Goal: Task Accomplishment & Management: Manage account settings

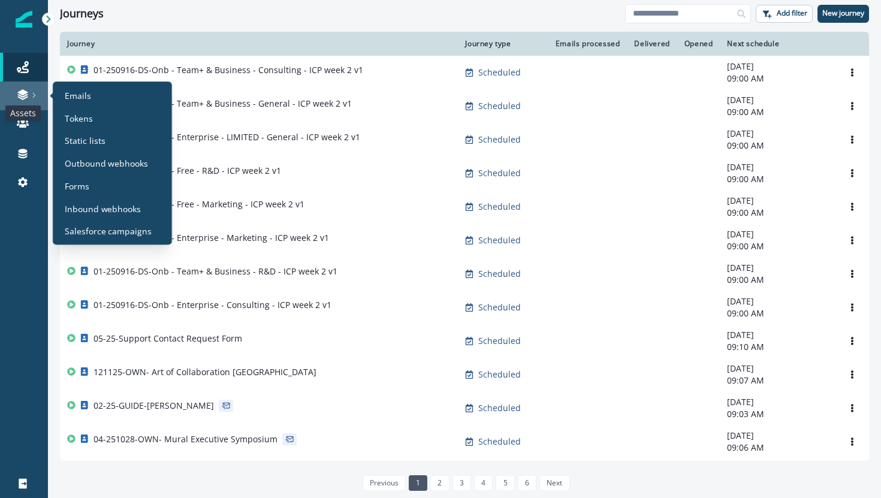
click at [28, 95] on icon at bounding box center [23, 95] width 12 height 12
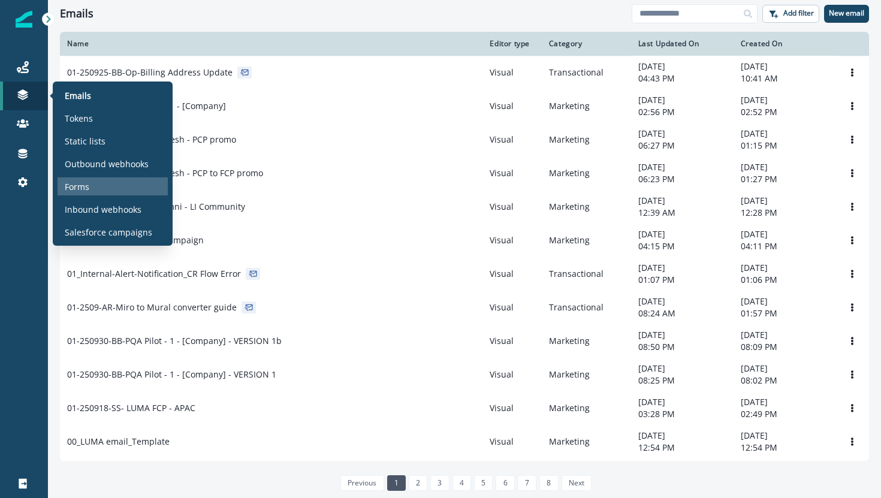
click at [83, 189] on p "Forms" at bounding box center [77, 186] width 25 height 13
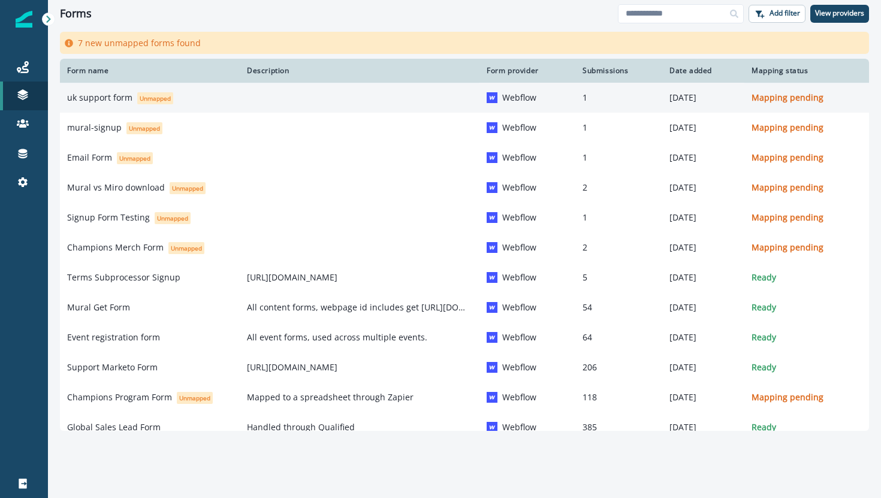
click at [114, 94] on p "uk support form" at bounding box center [99, 98] width 65 height 12
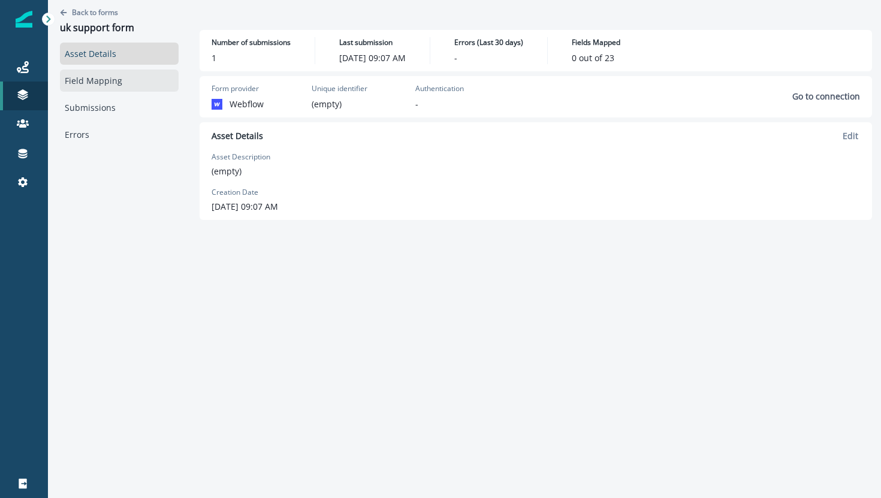
click at [83, 80] on link "Field Mapping" at bounding box center [119, 81] width 119 height 22
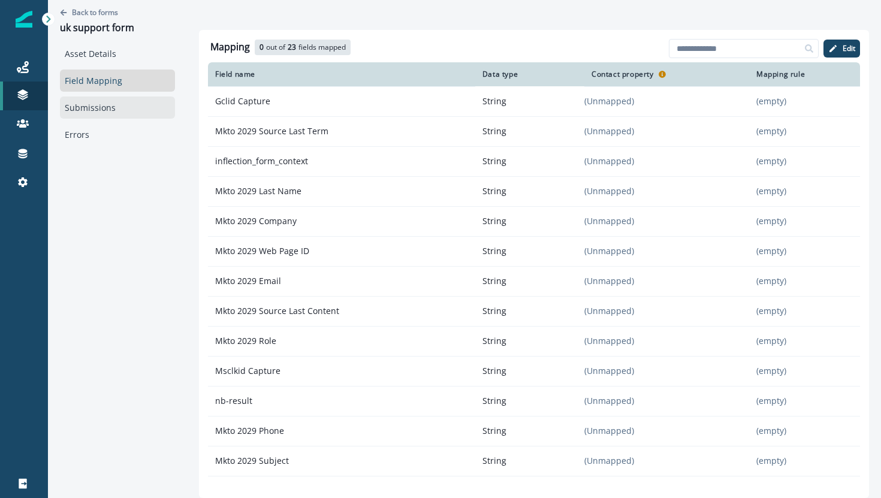
click at [92, 110] on link "Submissions" at bounding box center [117, 108] width 115 height 22
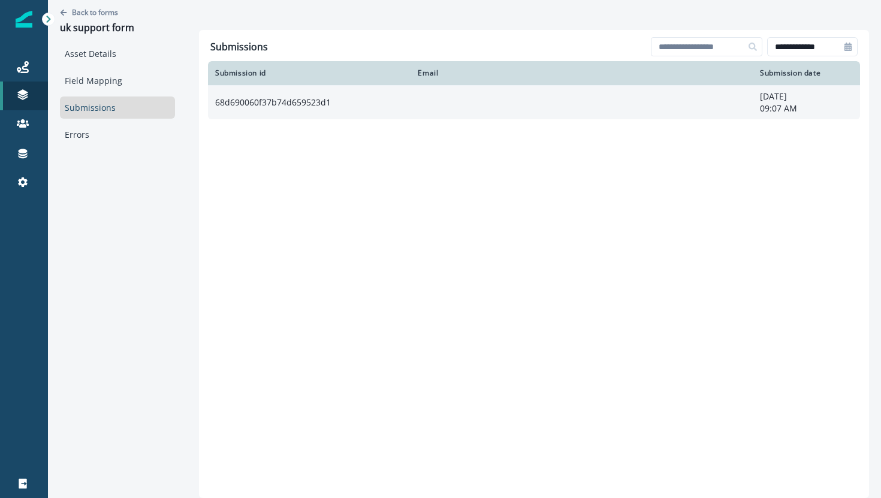
click at [405, 100] on td "68d690060f37b74d659523d1" at bounding box center [309, 102] width 203 height 34
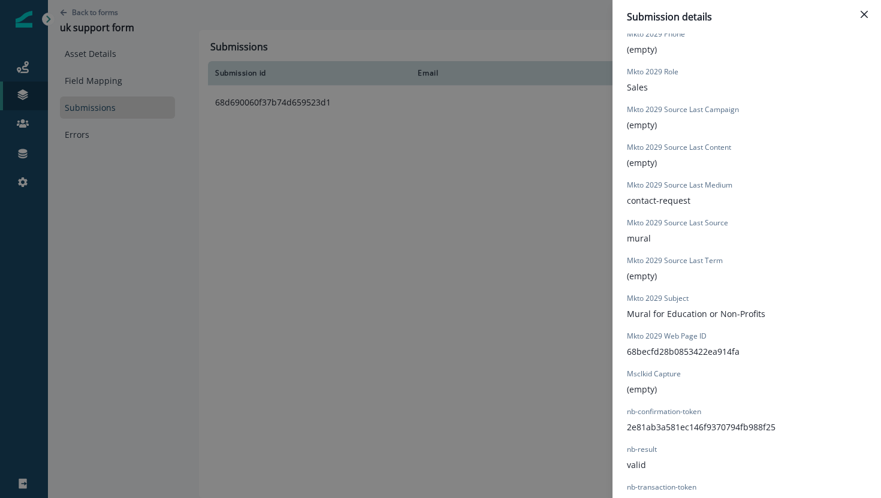
scroll to position [881, 0]
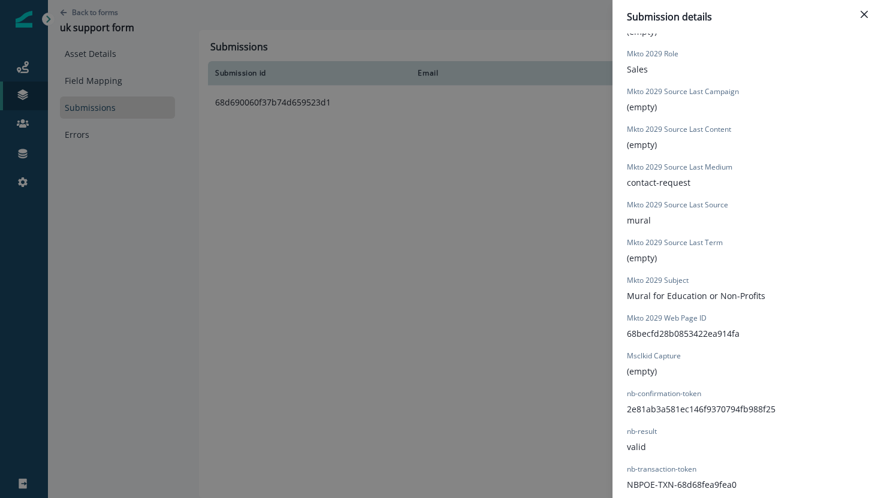
drag, startPoint x: 322, startPoint y: 141, endPoint x: 288, endPoint y: 128, distance: 36.6
click at [321, 140] on div "Submission details Form Provider Webflow Form Name uk support form Submission I…" at bounding box center [440, 249] width 881 height 498
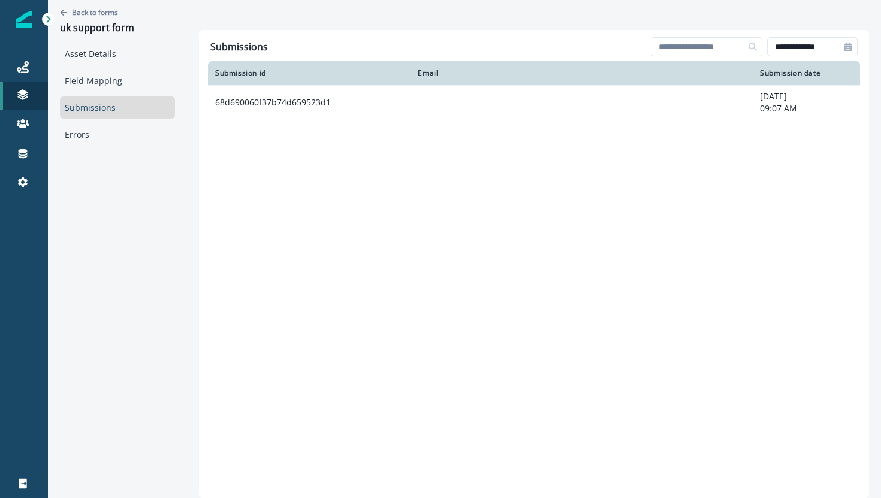
click at [87, 11] on p "Back to forms" at bounding box center [95, 12] width 46 height 10
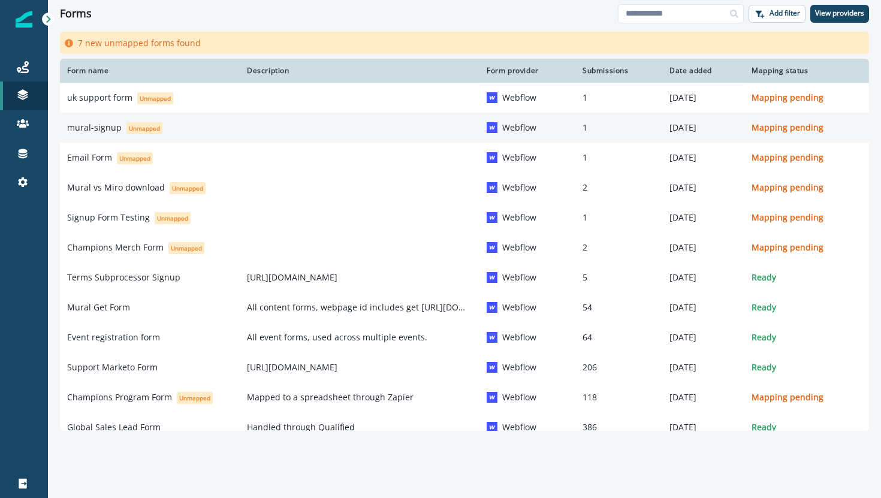
click at [98, 130] on p "mural-signup" at bounding box center [94, 128] width 55 height 12
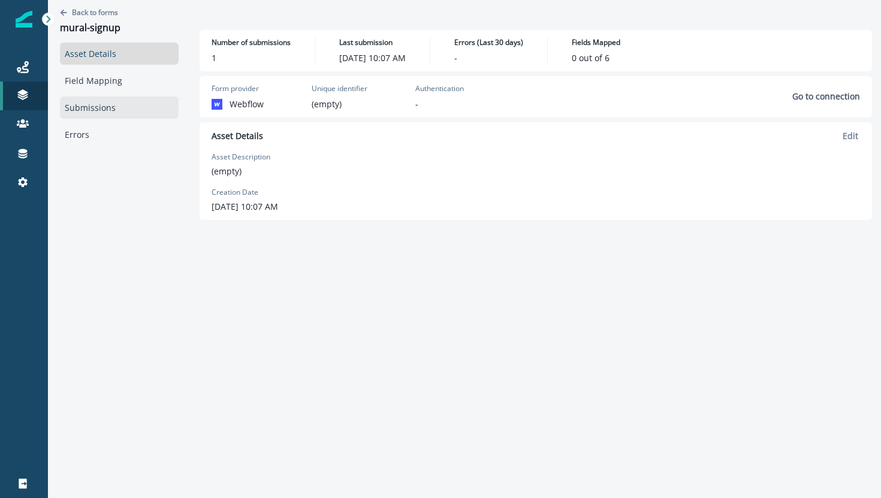
click at [105, 102] on link "Submissions" at bounding box center [119, 108] width 119 height 22
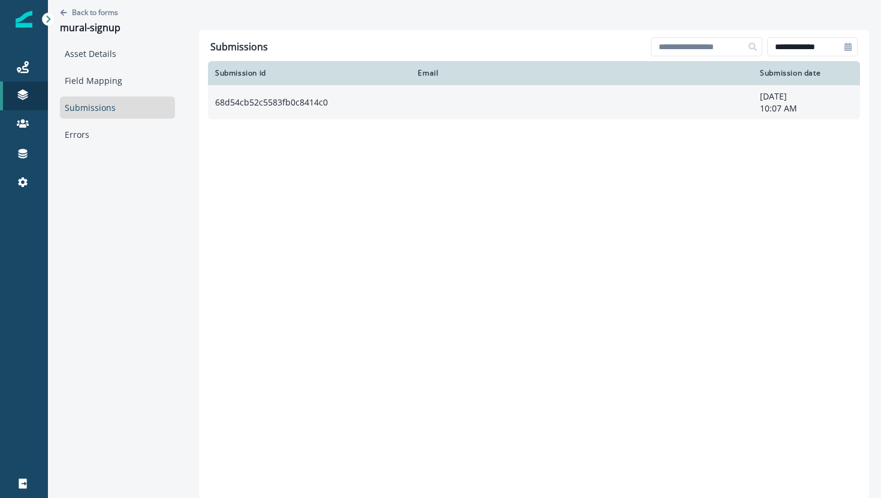
click at [374, 104] on td "68d54cb52c5583fb0c8414c0" at bounding box center [309, 102] width 203 height 34
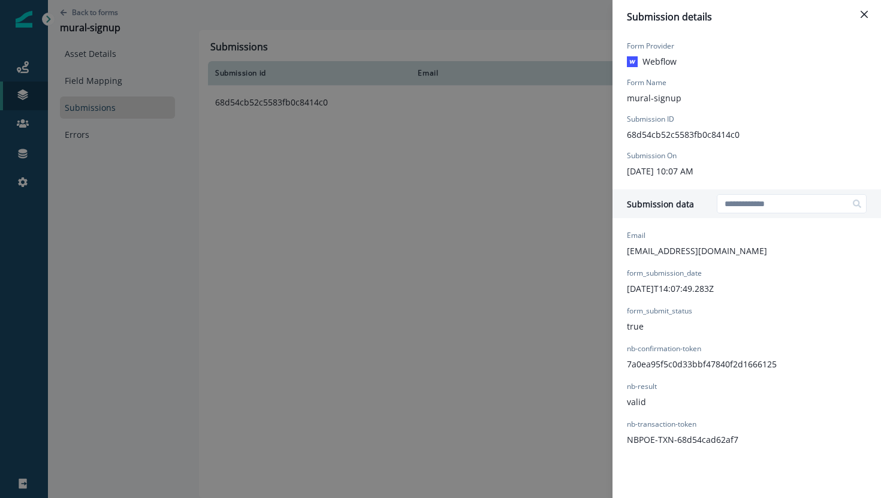
drag, startPoint x: 278, startPoint y: 149, endPoint x: 209, endPoint y: 118, distance: 75.1
click at [278, 149] on div "Submission details Form Provider Webflow Form Name mural-signup Submission ID 6…" at bounding box center [440, 249] width 881 height 498
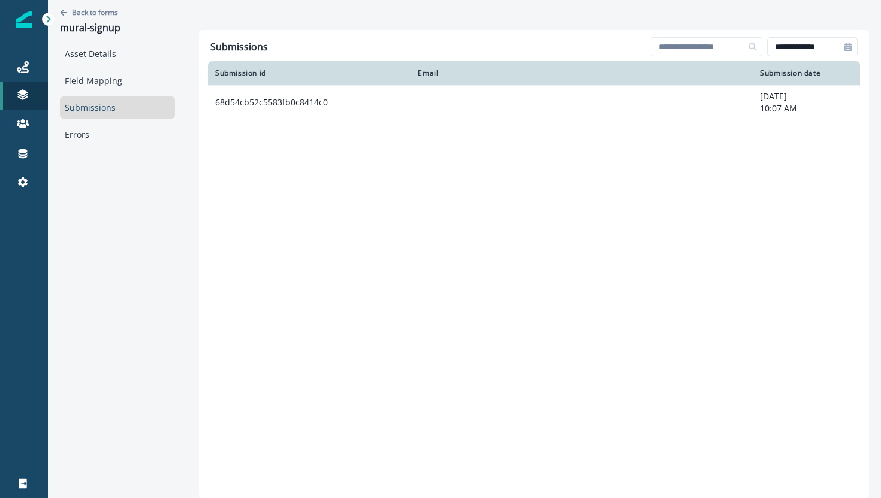
click at [91, 11] on p "Back to forms" at bounding box center [95, 12] width 46 height 10
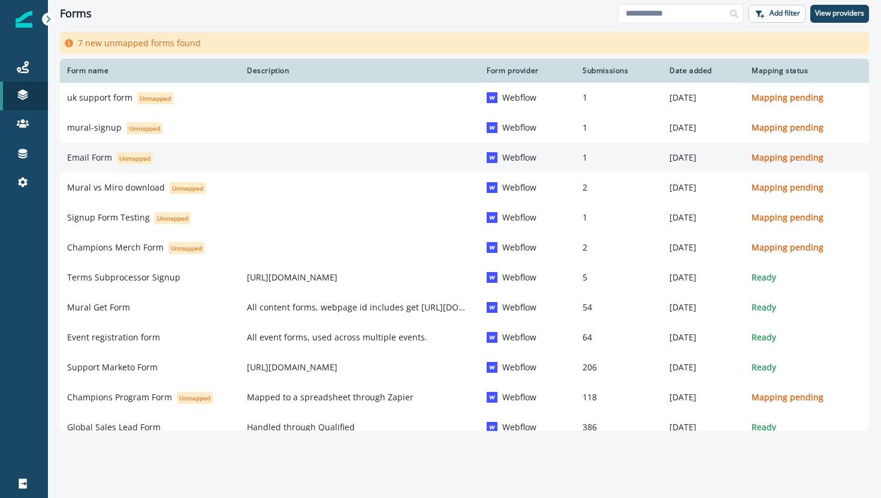
click at [240, 163] on td at bounding box center [360, 158] width 240 height 30
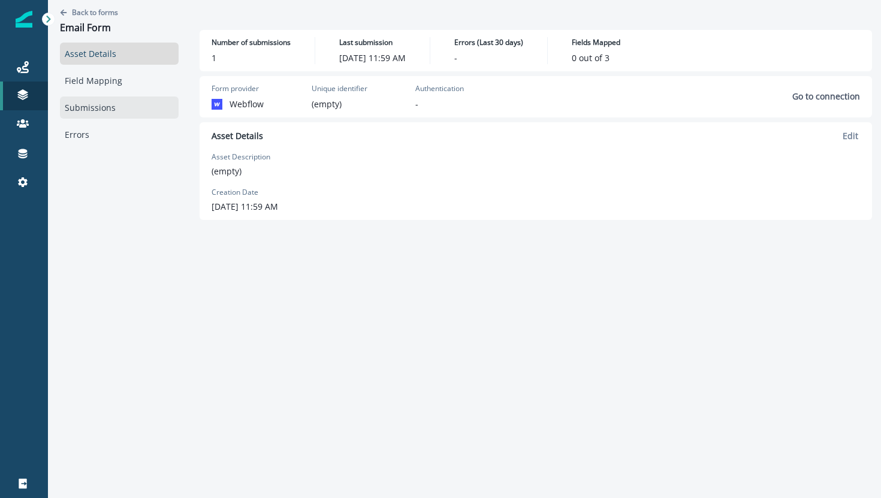
click at [81, 108] on link "Submissions" at bounding box center [119, 108] width 119 height 22
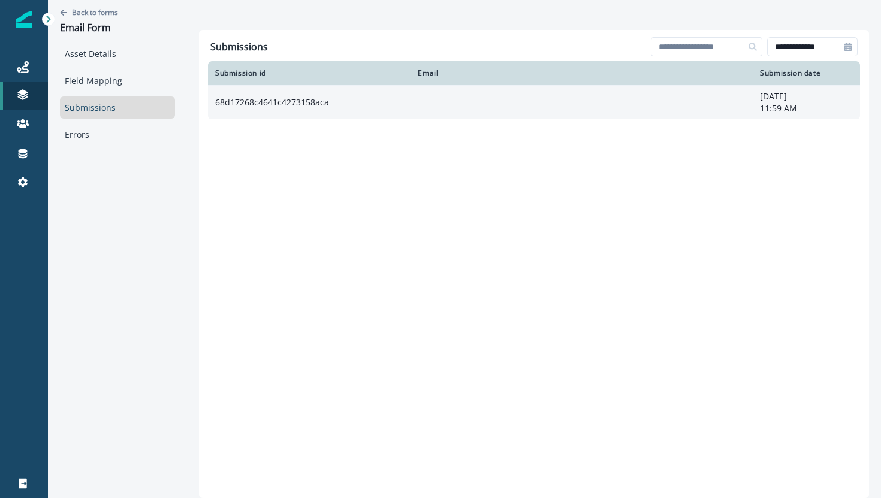
click at [363, 98] on td "68d17268c4641c4273158aca" at bounding box center [309, 102] width 203 height 34
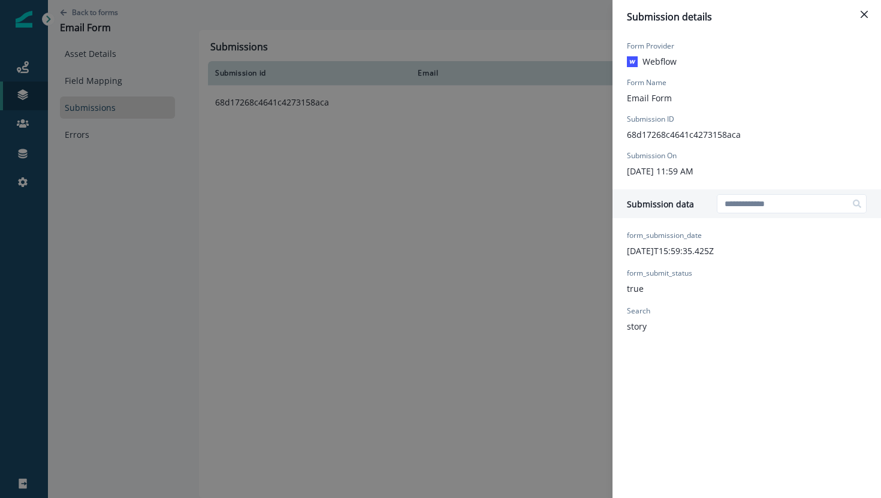
drag, startPoint x: 254, startPoint y: 156, endPoint x: 245, endPoint y: 153, distance: 10.2
click at [254, 156] on div "Submission details Form Provider Webflow Form Name Email Form Submission ID 68d…" at bounding box center [440, 249] width 881 height 498
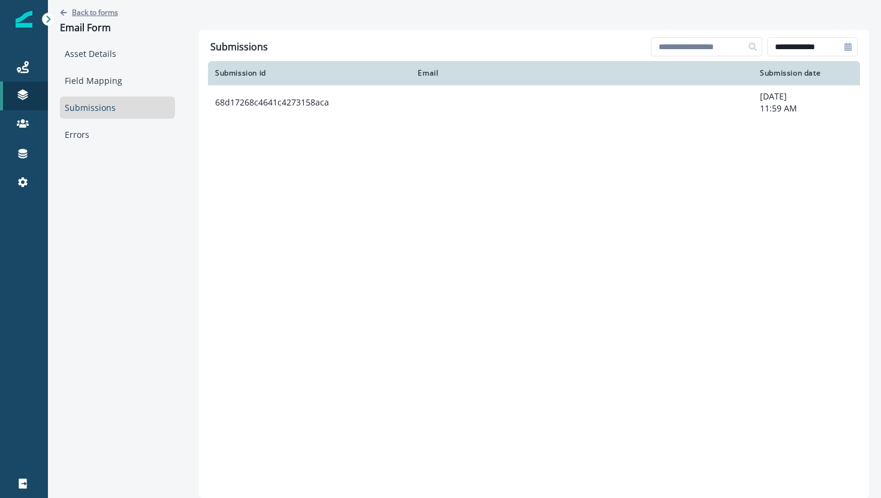
click at [84, 10] on p "Back to forms" at bounding box center [95, 12] width 46 height 10
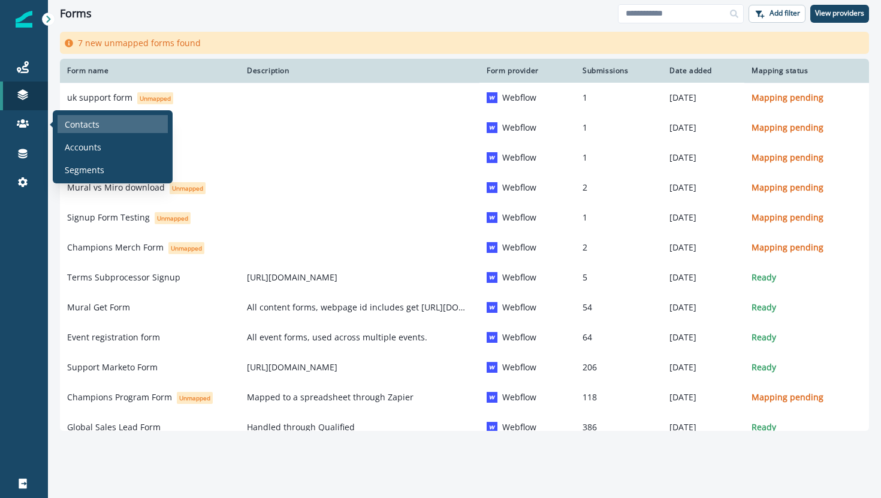
click at [74, 125] on p "Contacts" at bounding box center [82, 124] width 35 height 13
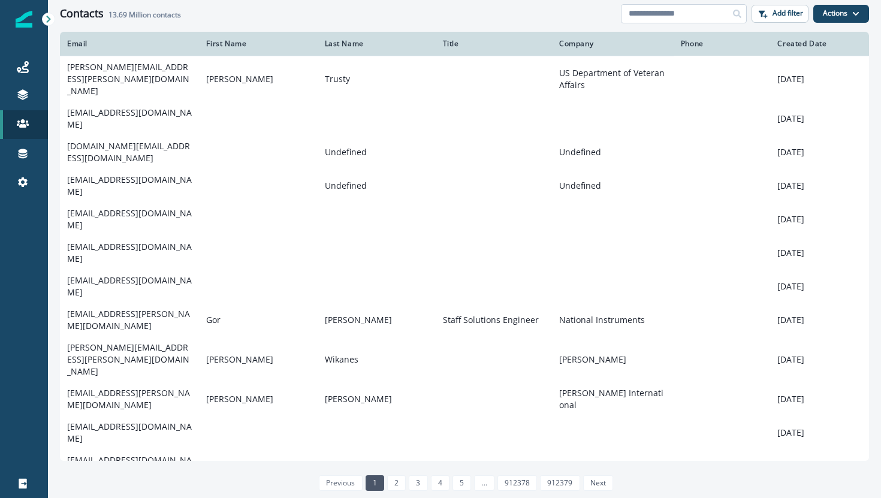
click at [708, 8] on input at bounding box center [684, 13] width 126 height 19
paste input "**********"
type input "**********"
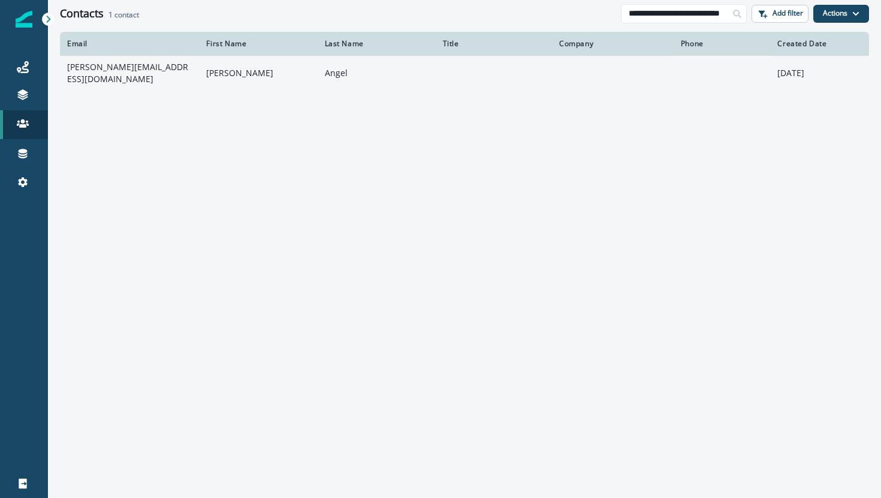
click at [149, 65] on td "alejandro.angel@enhancetech.io" at bounding box center [129, 73] width 139 height 34
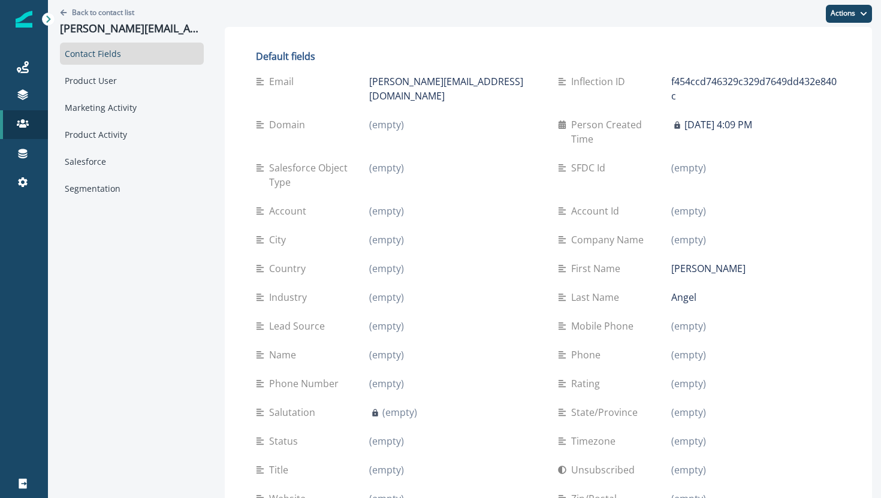
drag, startPoint x: 524, startPoint y: 85, endPoint x: 448, endPoint y: 82, distance: 76.2
click at [448, 82] on div "alejandro.angel@enhancetech.io" at bounding box center [454, 88] width 170 height 29
copy p "enhancetech.io"
click at [832, 18] on button "Actions" at bounding box center [849, 14] width 46 height 18
click at [772, 45] on button "Edit" at bounding box center [804, 44] width 133 height 22
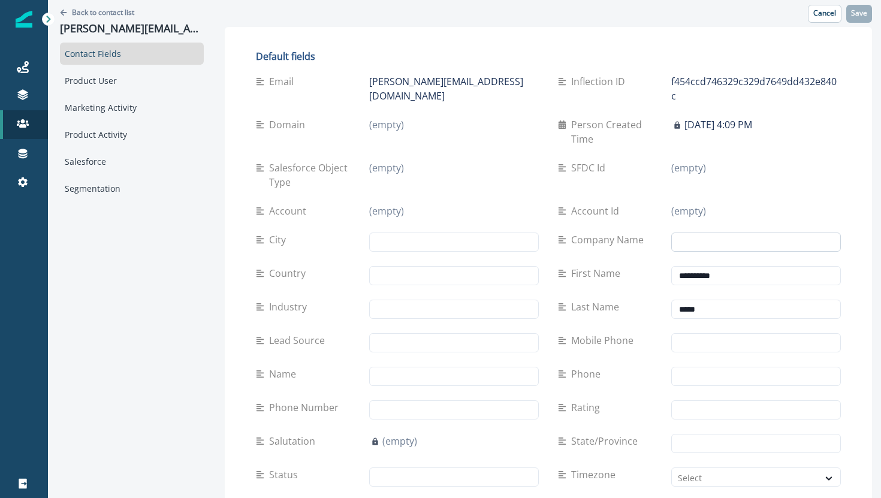
click at [697, 233] on input "text" at bounding box center [756, 242] width 170 height 19
type input "**********"
click at [865, 13] on p "Save" at bounding box center [859, 13] width 16 height 8
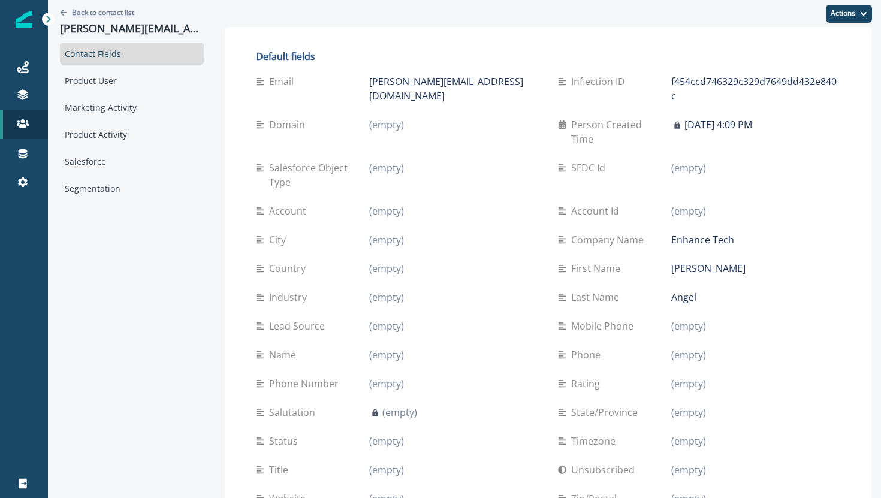
click at [88, 9] on p "Back to contact list" at bounding box center [103, 12] width 62 height 10
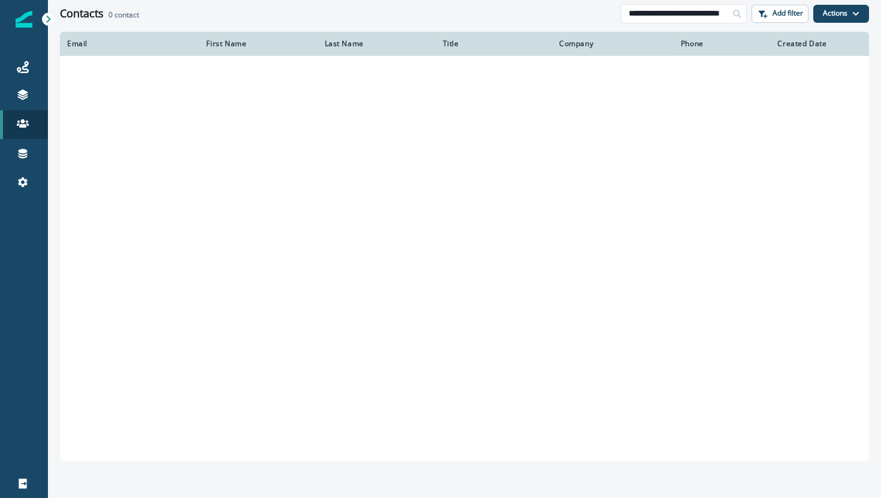
click at [654, 23] on div "**********" at bounding box center [464, 13] width 833 height 27
click at [651, 10] on input "**********" at bounding box center [684, 13] width 126 height 19
paste input
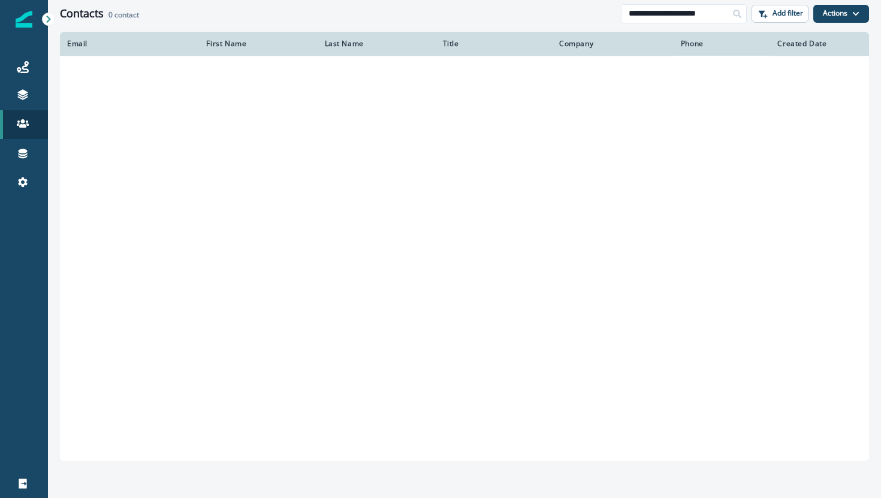
scroll to position [0, 3]
type input "**********"
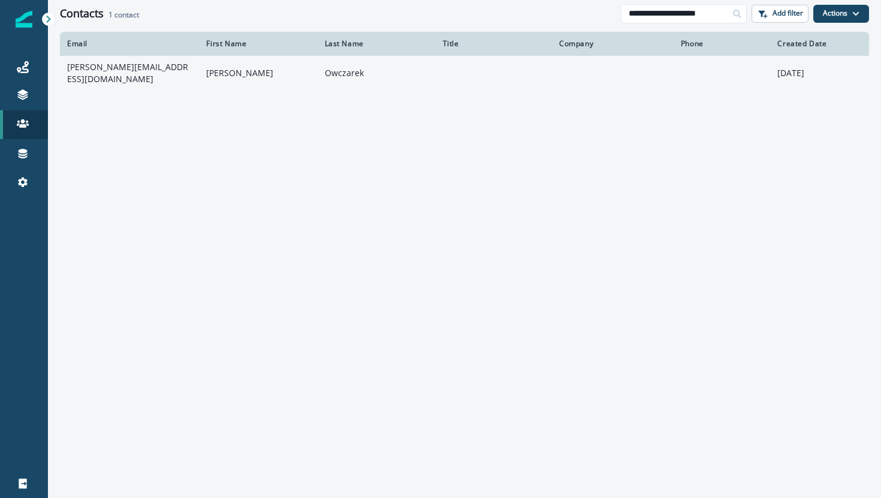
click at [106, 68] on td "[PERSON_NAME][EMAIL_ADDRESS][DOMAIN_NAME]" at bounding box center [129, 73] width 139 height 34
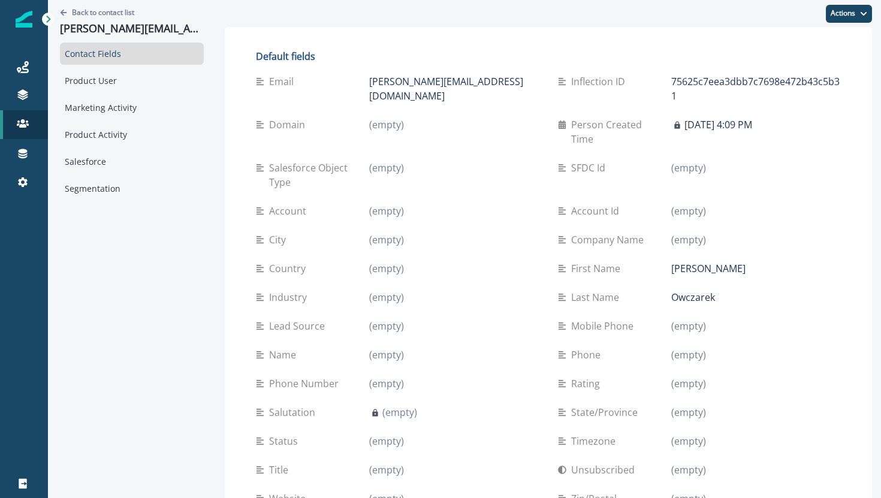
drag, startPoint x: 489, startPoint y: 79, endPoint x: 402, endPoint y: 78, distance: 87.5
click at [402, 78] on div "[PERSON_NAME][EMAIL_ADDRESS][DOMAIN_NAME]" at bounding box center [454, 88] width 170 height 29
copy p "[DOMAIN_NAME]"
click at [845, 17] on button "Actions" at bounding box center [849, 14] width 46 height 18
click at [788, 45] on button "Edit" at bounding box center [804, 44] width 133 height 22
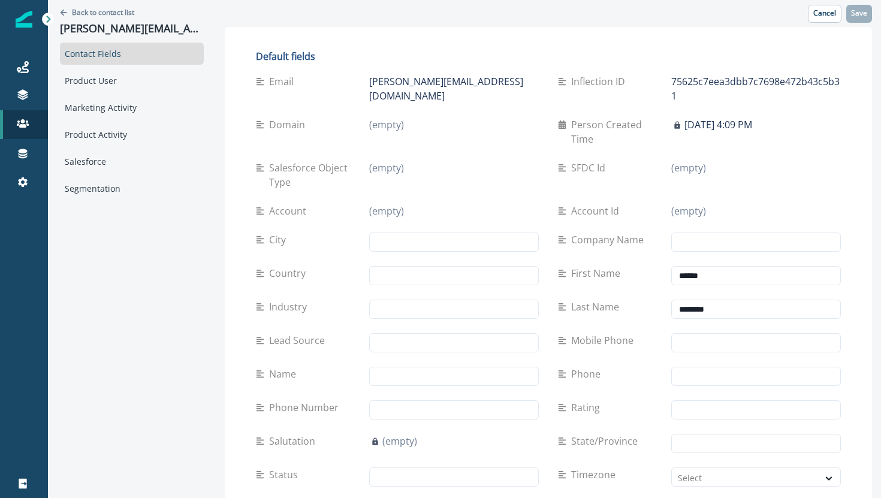
click at [679, 225] on div "Company Name" at bounding box center [699, 242] width 283 height 34
click at [680, 233] on input "text" at bounding box center [756, 242] width 170 height 19
type input "**********"
click at [857, 21] on button "Save" at bounding box center [859, 14] width 26 height 18
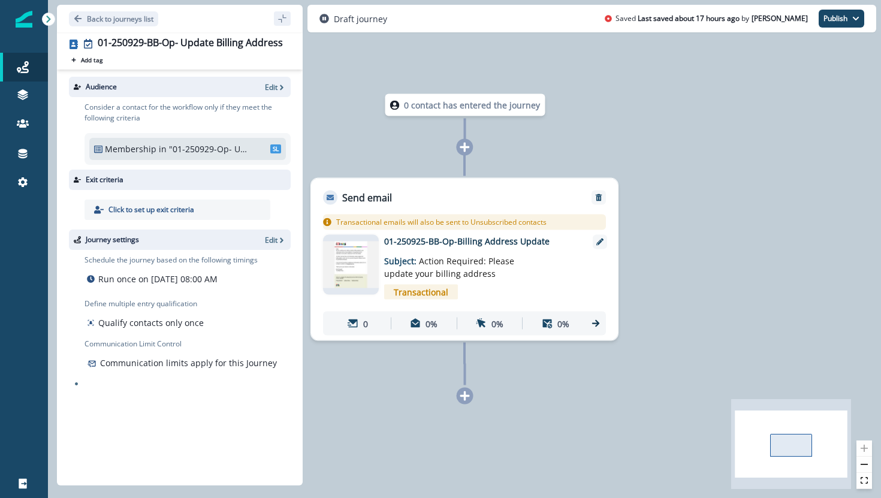
click at [212, 146] on p ""01-250929-Op- Update Billing Address"" at bounding box center [209, 149] width 81 height 13
click at [275, 86] on p "Edit" at bounding box center [271, 87] width 13 height 10
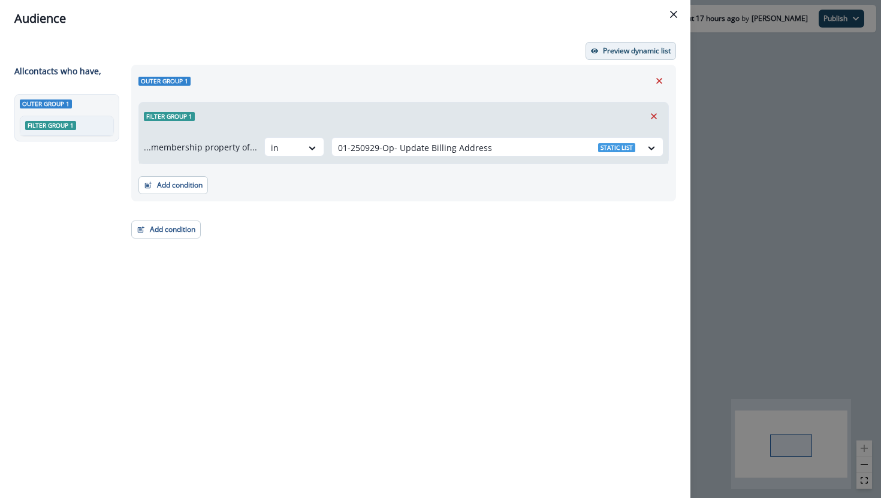
click at [605, 49] on p "Preview dynamic list" at bounding box center [637, 51] width 68 height 8
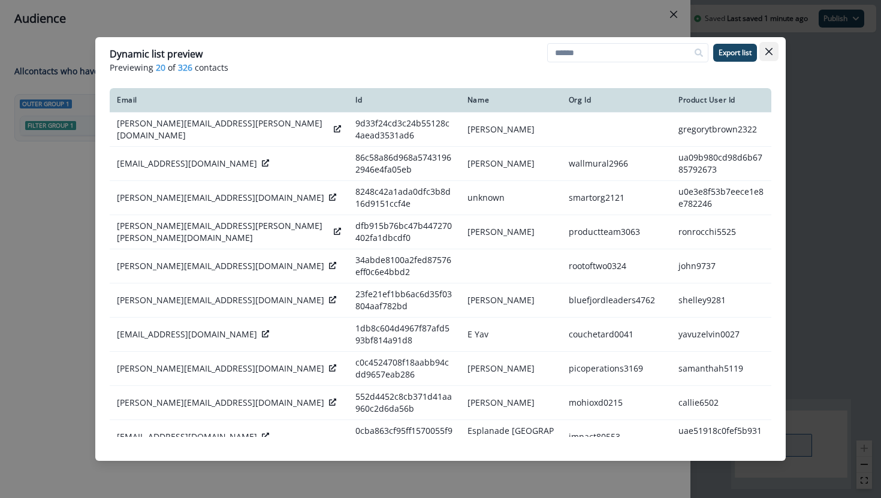
click at [774, 56] on button "Close" at bounding box center [768, 51] width 19 height 19
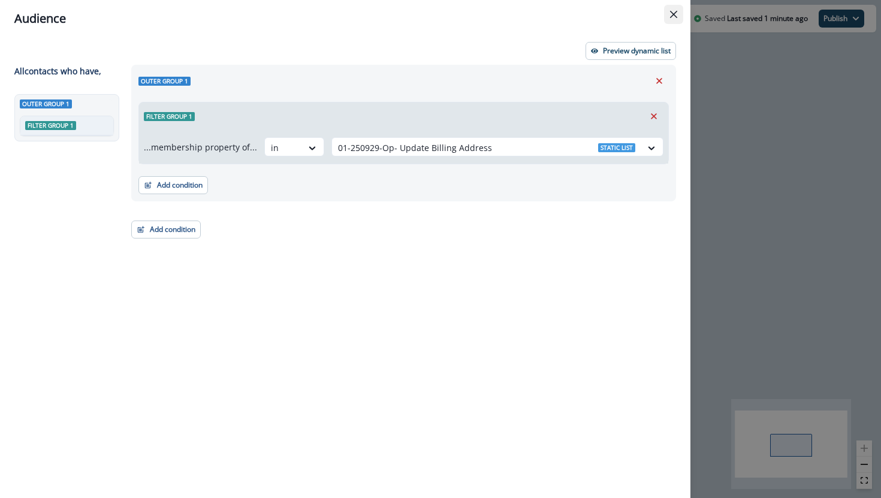
click at [675, 15] on icon "Close" at bounding box center [673, 14] width 7 height 7
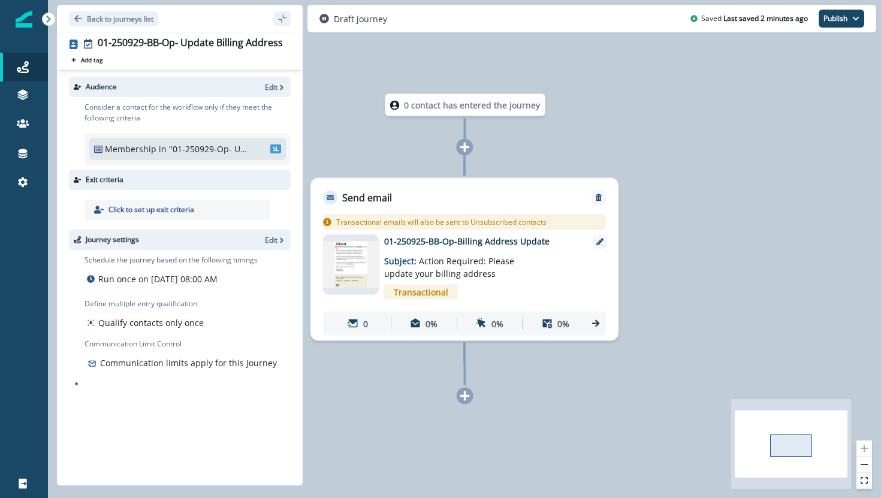
click at [159, 279] on p "Run once on September 29, 2025 at 08:00 AM" at bounding box center [157, 279] width 119 height 13
click at [360, 261] on img at bounding box center [351, 265] width 56 height 46
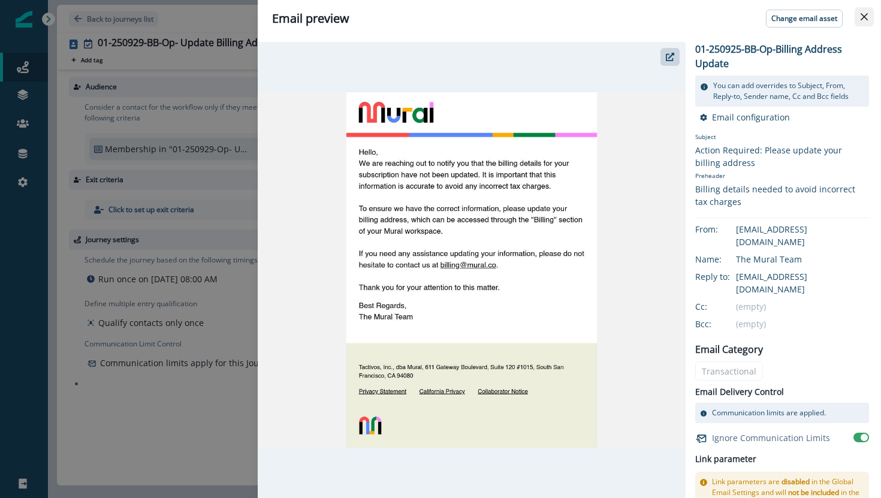
click at [863, 13] on icon "Close" at bounding box center [864, 16] width 7 height 7
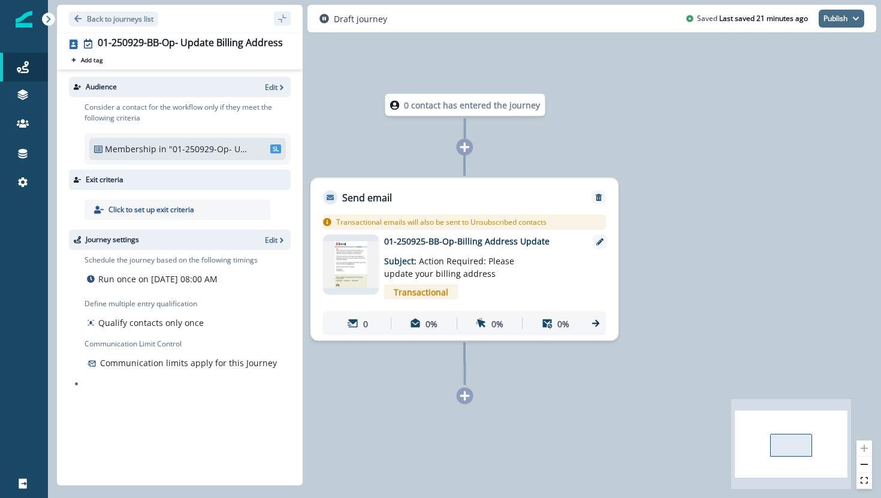
click at [833, 18] on button "Publish" at bounding box center [842, 19] width 46 height 18
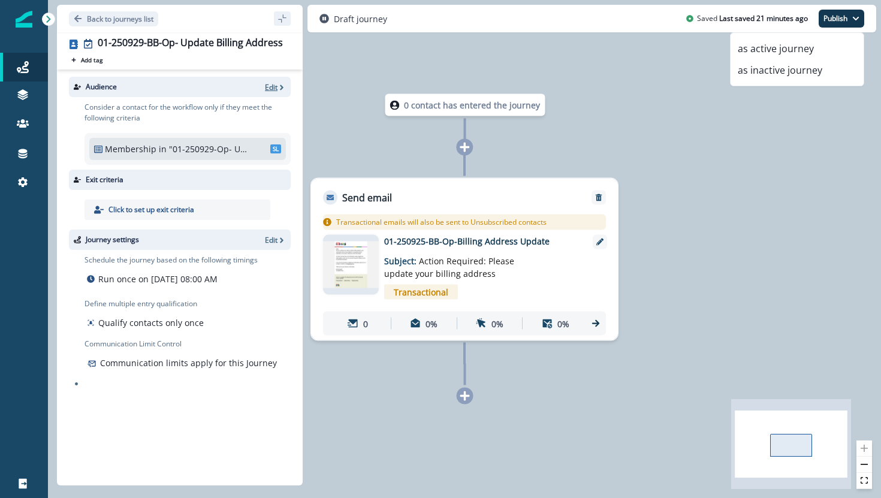
click at [268, 83] on p "Edit" at bounding box center [271, 87] width 13 height 10
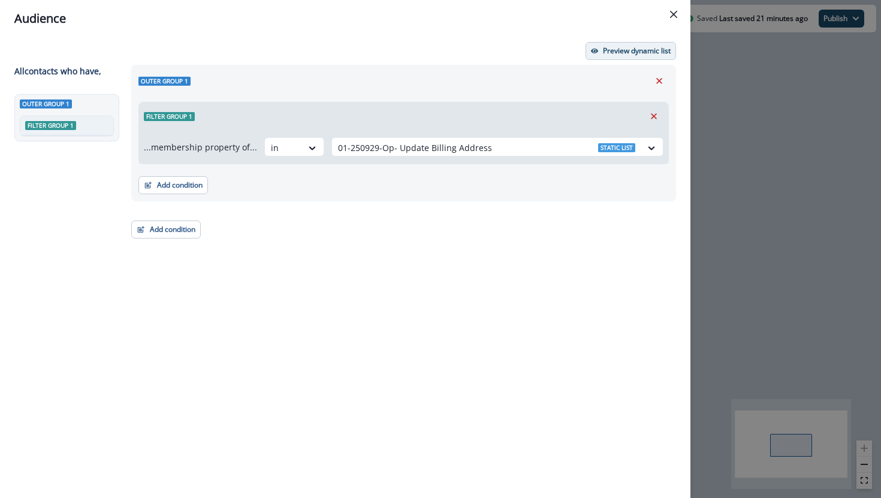
click at [611, 49] on p "Preview dynamic list" at bounding box center [637, 51] width 68 height 8
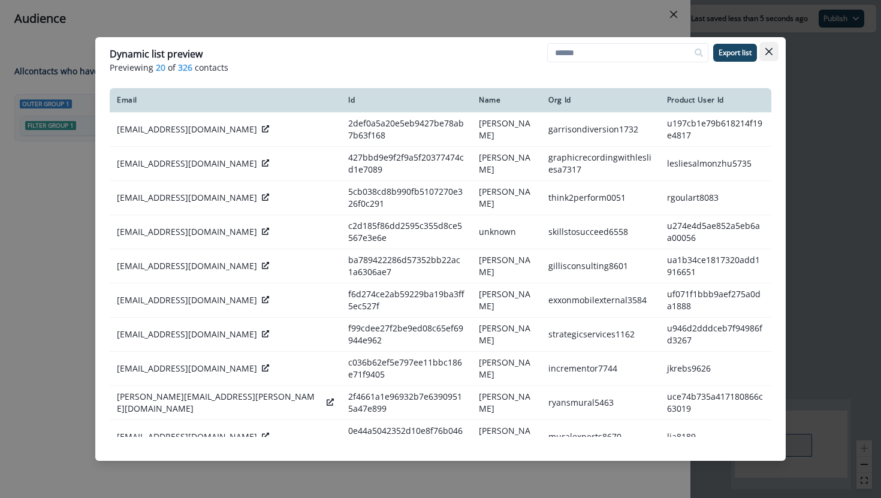
click at [777, 46] on button "Close" at bounding box center [768, 51] width 19 height 19
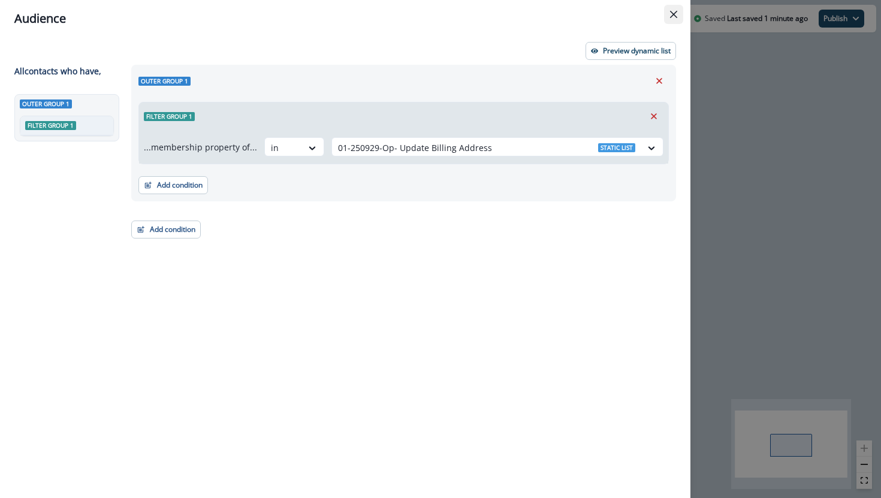
click at [676, 19] on button "Close" at bounding box center [673, 14] width 19 height 19
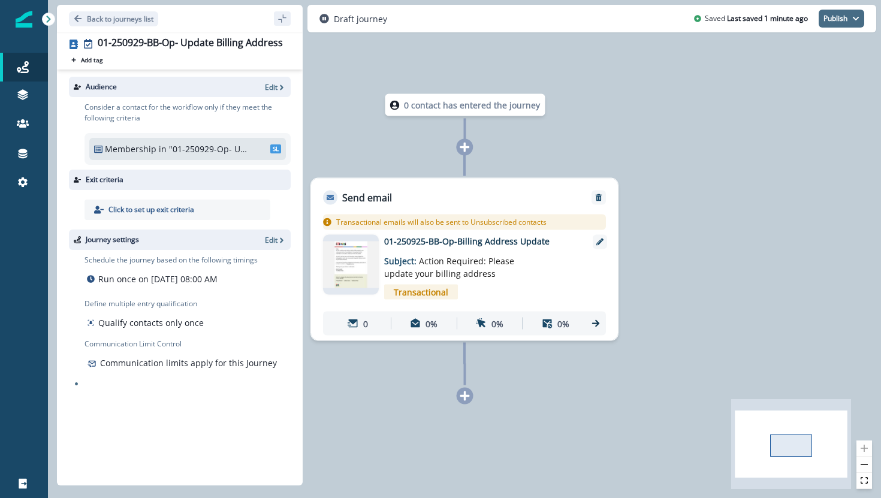
click at [827, 23] on button "Publish" at bounding box center [842, 19] width 46 height 18
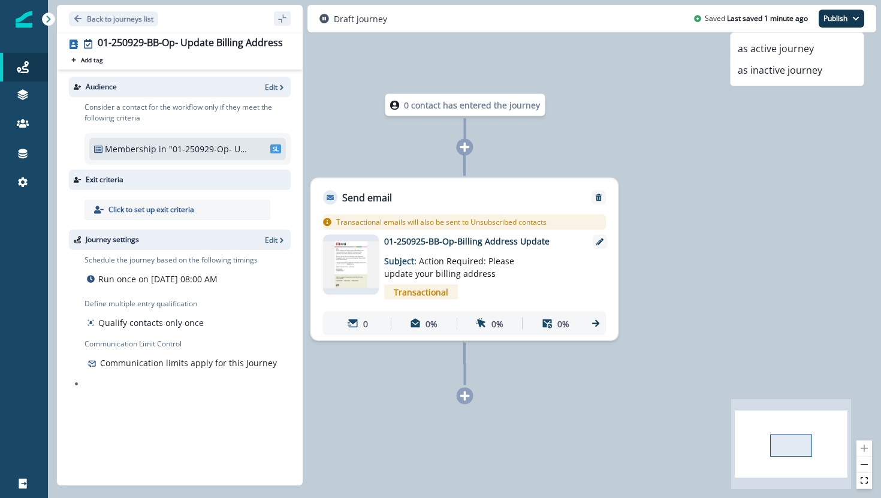
drag, startPoint x: 806, startPoint y: 43, endPoint x: 414, endPoint y: 134, distance: 403.1
click at [414, 134] on div "**********" at bounding box center [464, 249] width 833 height 498
click at [189, 148] on p ""01-250929-Op- Update Billing Address"" at bounding box center [209, 149] width 81 height 13
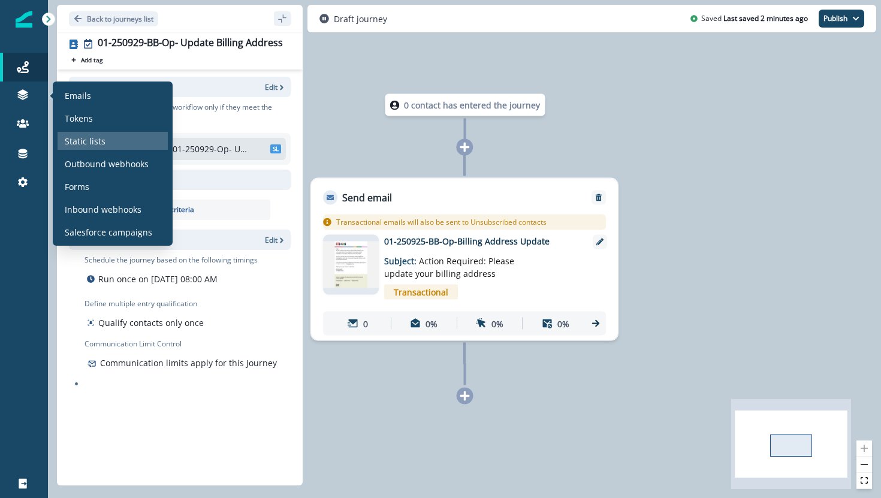
click at [96, 140] on p "Static lists" at bounding box center [85, 141] width 41 height 13
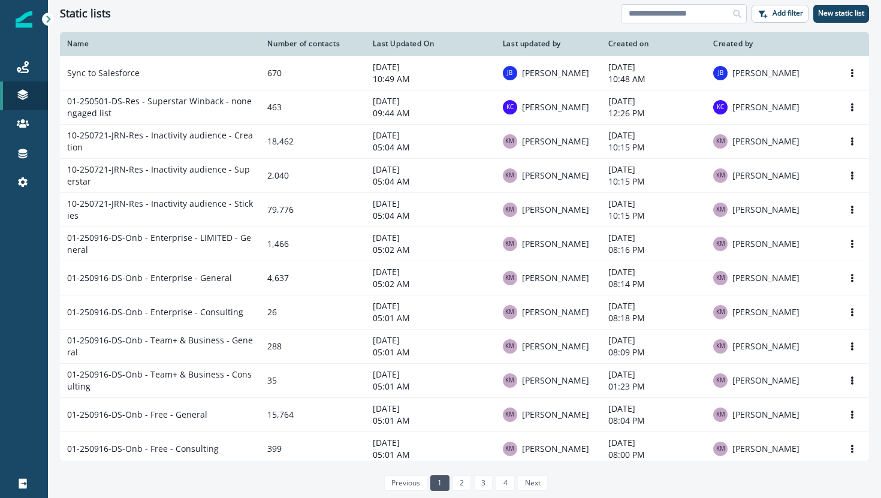
click at [677, 19] on input at bounding box center [684, 13] width 126 height 19
type input "******"
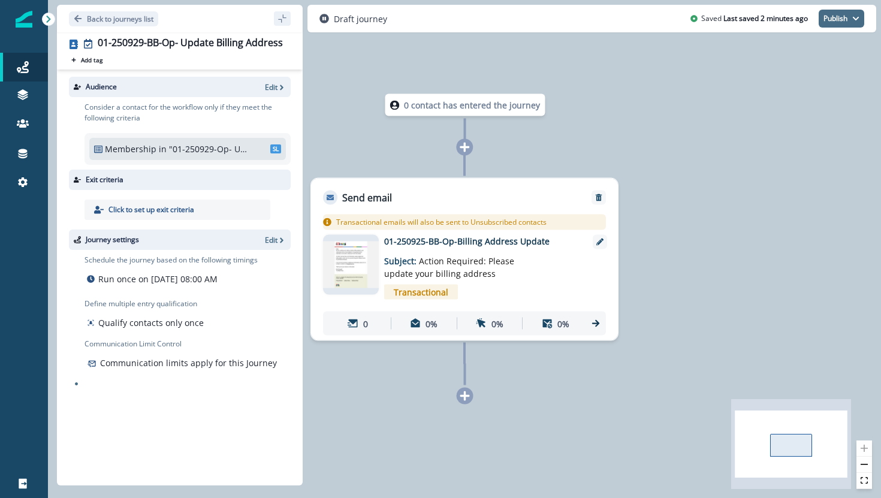
click at [857, 18] on icon "button" at bounding box center [856, 19] width 6 height 4
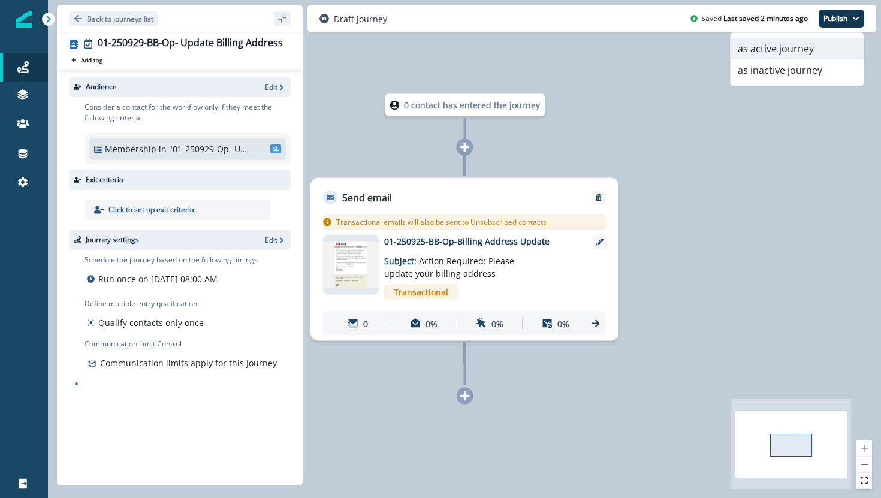
click at [820, 52] on button "as active journey" at bounding box center [797, 49] width 133 height 22
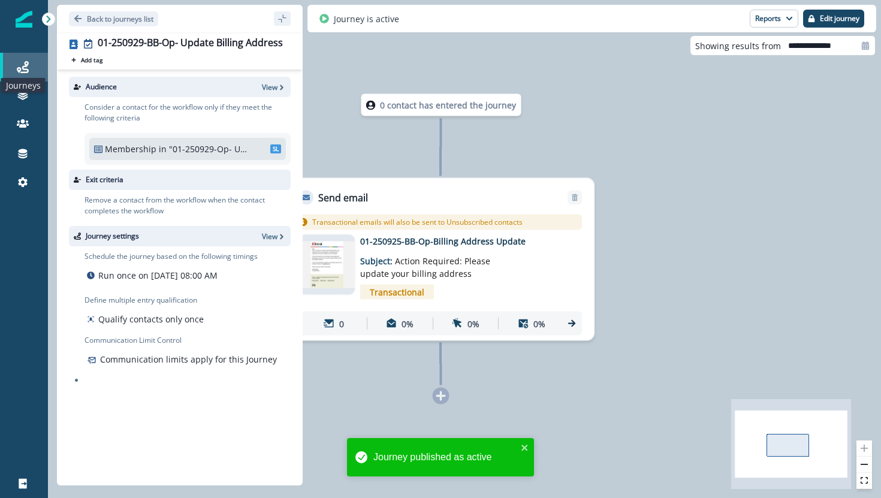
click at [22, 67] on icon at bounding box center [23, 67] width 12 height 12
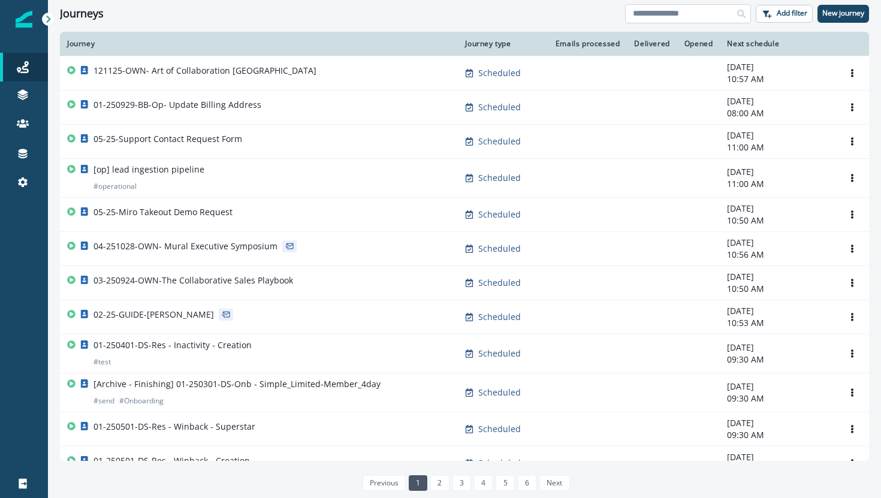
click at [682, 19] on input at bounding box center [688, 13] width 126 height 19
type input "******"
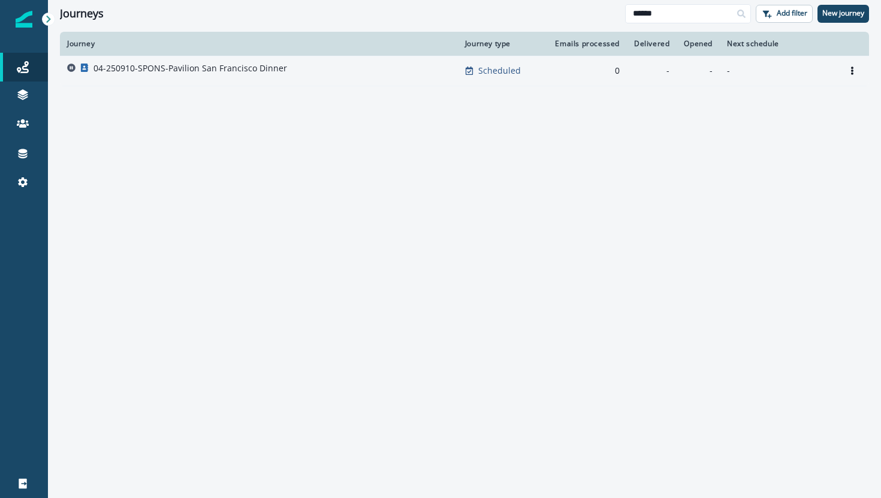
click at [264, 74] on p "04-250910-SPONS-Pavilion San Francisco Dinner" at bounding box center [191, 68] width 194 height 12
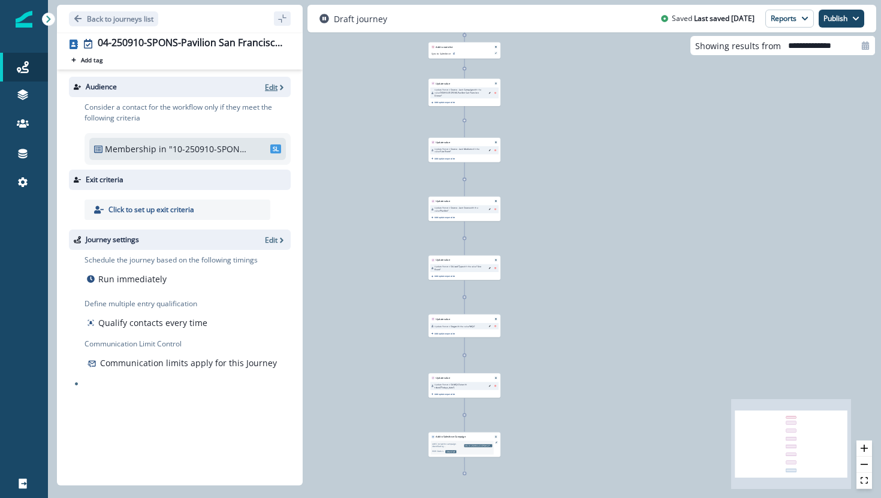
click at [275, 89] on p "Edit" at bounding box center [271, 87] width 13 height 10
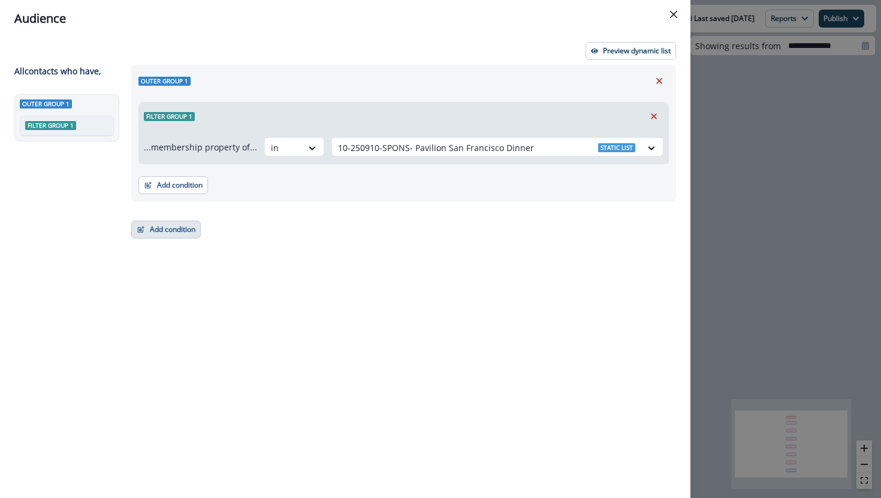
click at [156, 227] on button "Add condition" at bounding box center [166, 230] width 70 height 18
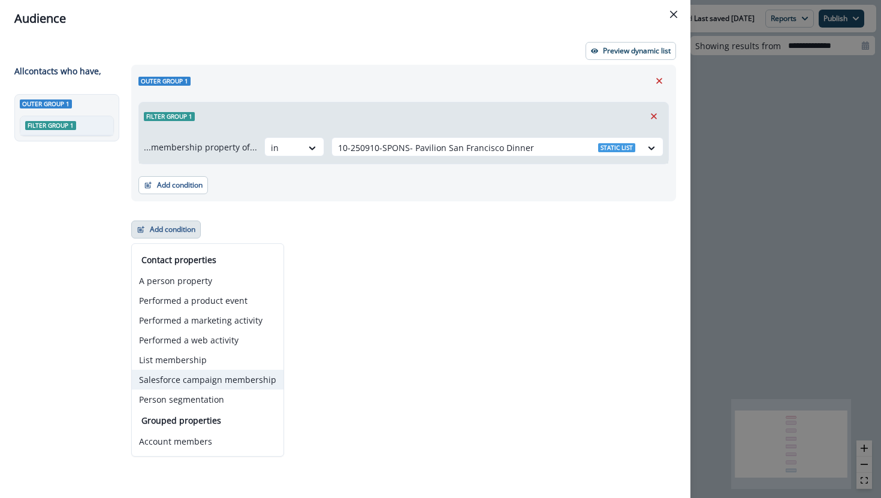
click at [180, 376] on button "Salesforce campaign membership" at bounding box center [208, 380] width 152 height 20
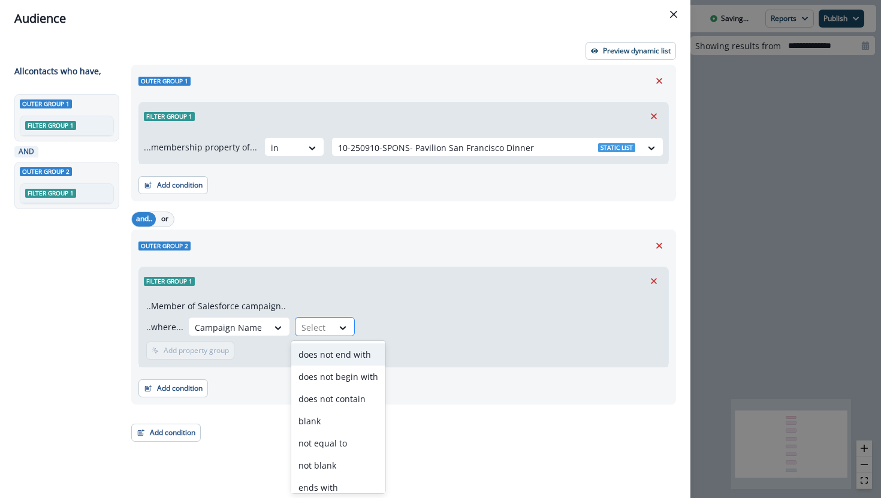
click at [307, 328] on div at bounding box center [314, 327] width 25 height 15
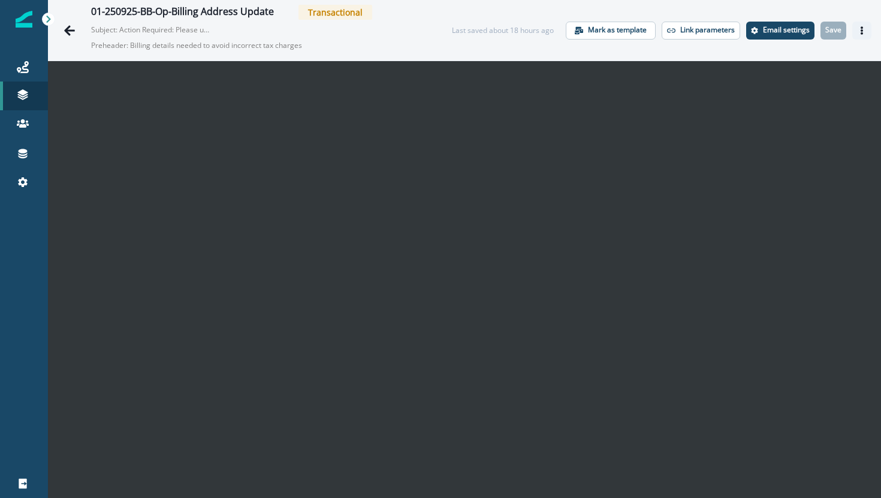
click at [864, 34] on icon "Actions" at bounding box center [862, 30] width 8 height 8
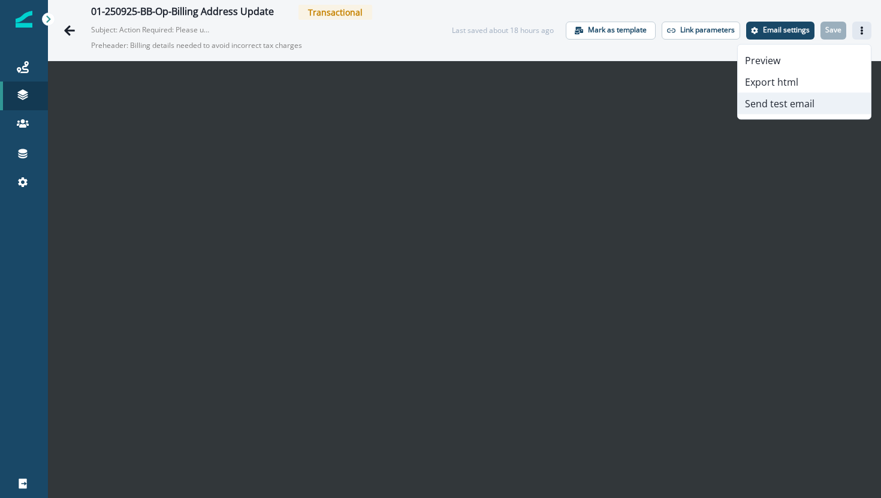
click at [789, 101] on button "Send test email" at bounding box center [804, 104] width 133 height 22
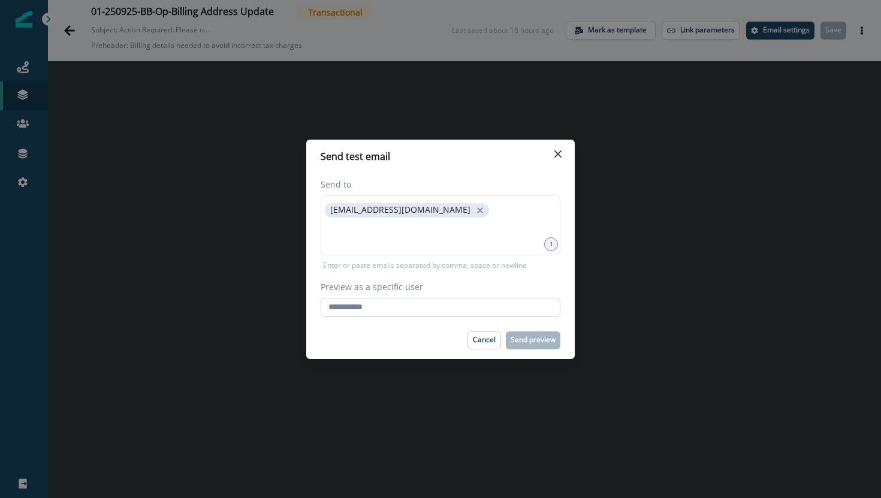
click at [458, 310] on input "Preview as a specific user" at bounding box center [441, 307] width 240 height 19
type input "**********"
click at [422, 343] on div "Cancel Send preview" at bounding box center [441, 340] width 240 height 18
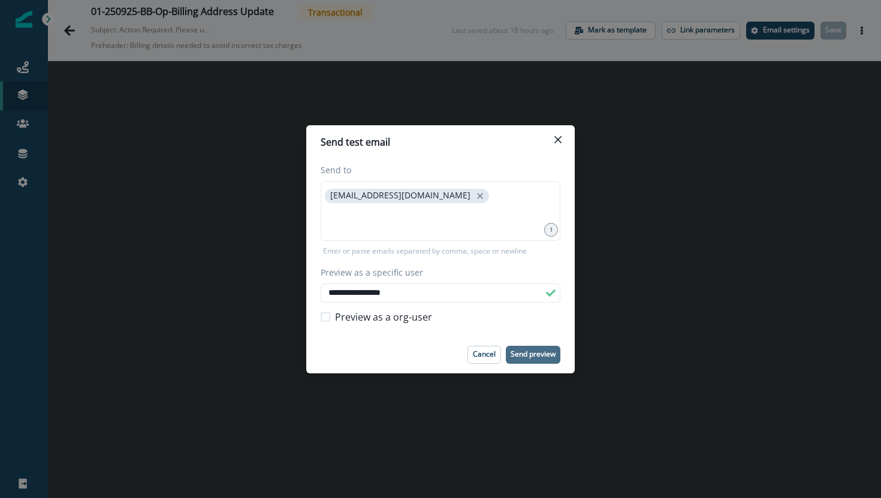
click at [533, 350] on p "Send preview" at bounding box center [533, 354] width 45 height 8
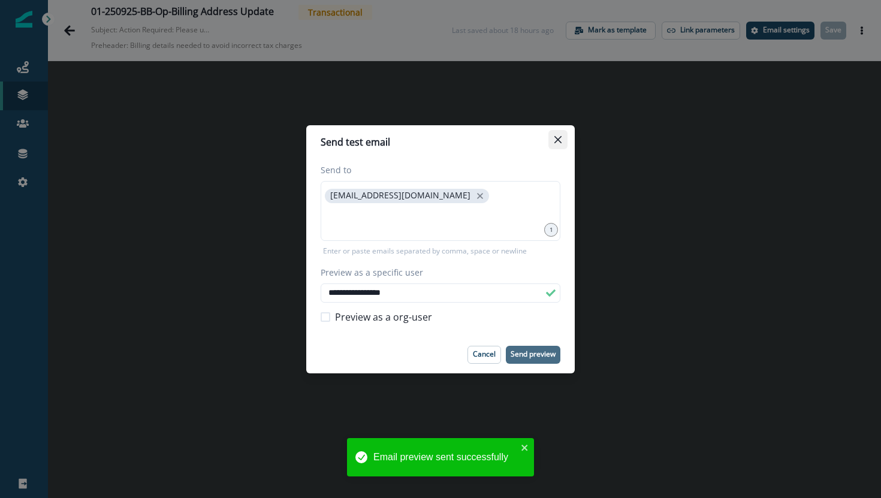
click at [559, 137] on icon "Close" at bounding box center [557, 139] width 7 height 7
